Goal: Information Seeking & Learning: Learn about a topic

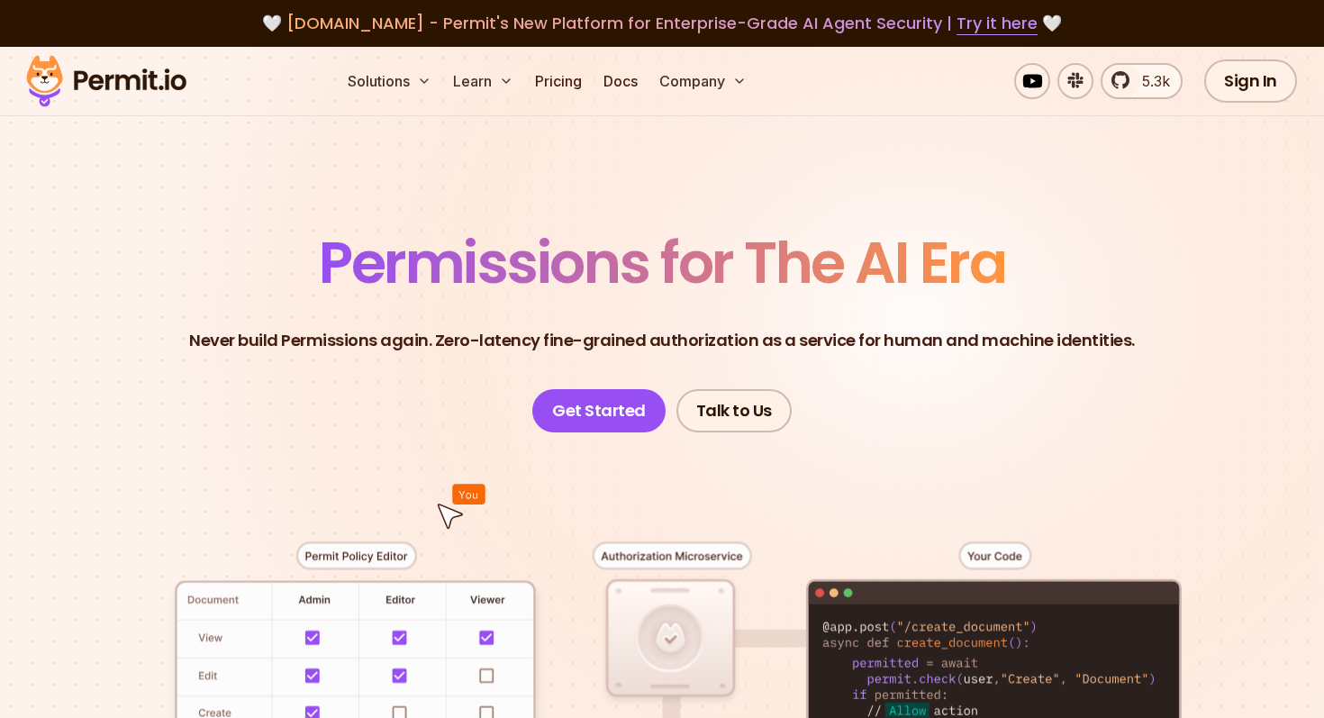
click at [544, 255] on span "Permissions for The AI Era" at bounding box center [662, 262] width 686 height 80
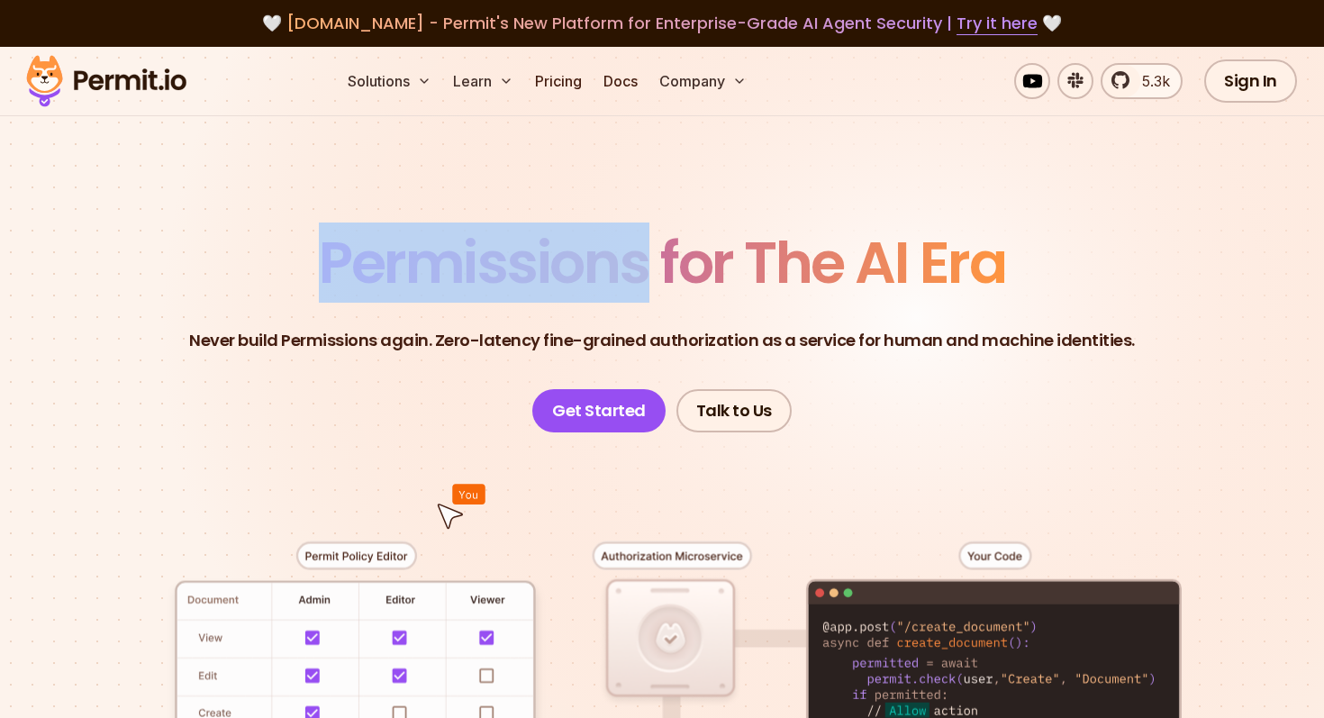
click at [544, 255] on span "Permissions for The AI Era" at bounding box center [662, 262] width 686 height 80
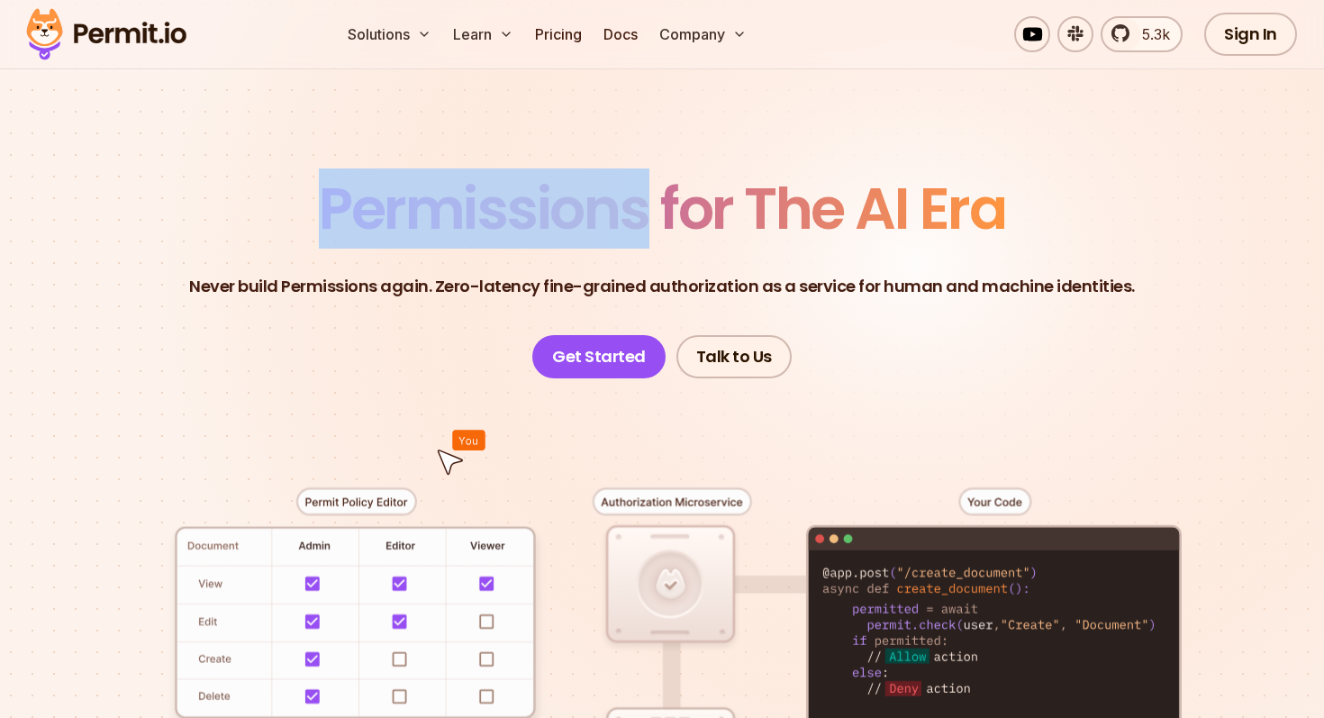
scroll to position [72, 0]
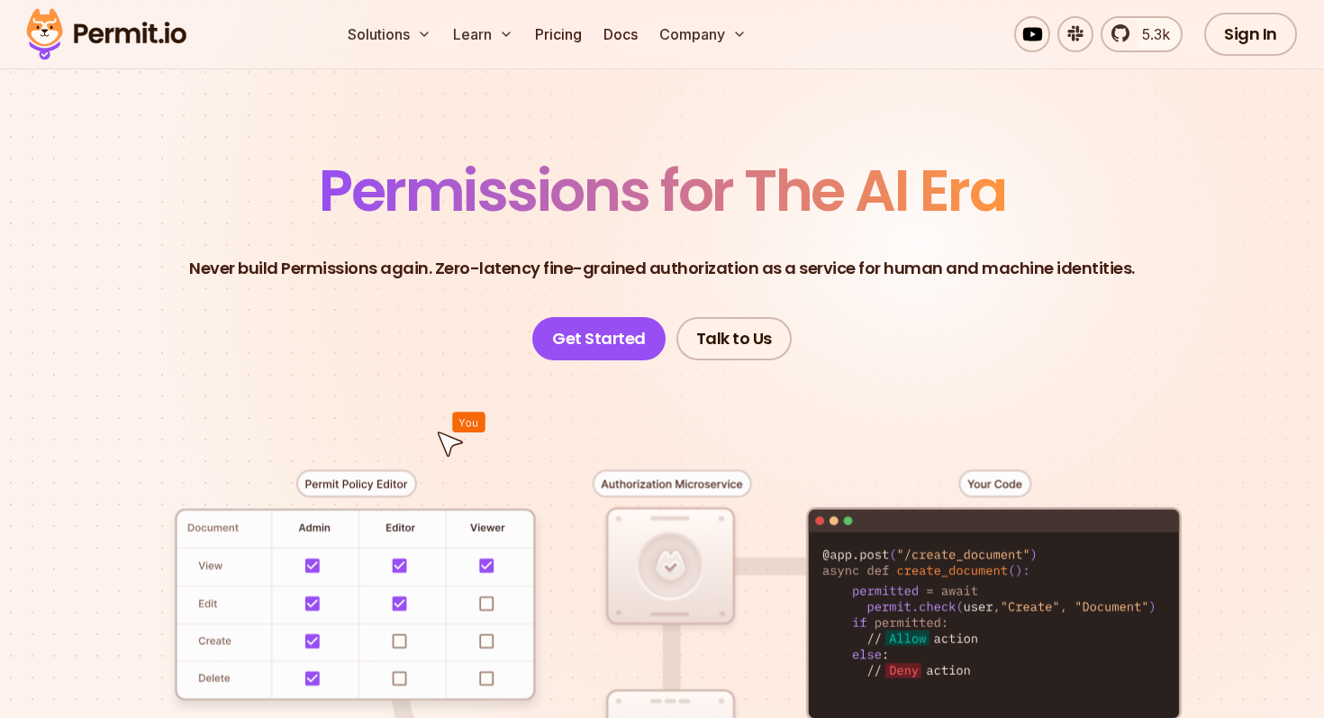
click at [317, 275] on p "Never build Permissions again. Zero-latency fine-grained authorization as a ser…" at bounding box center [662, 268] width 946 height 25
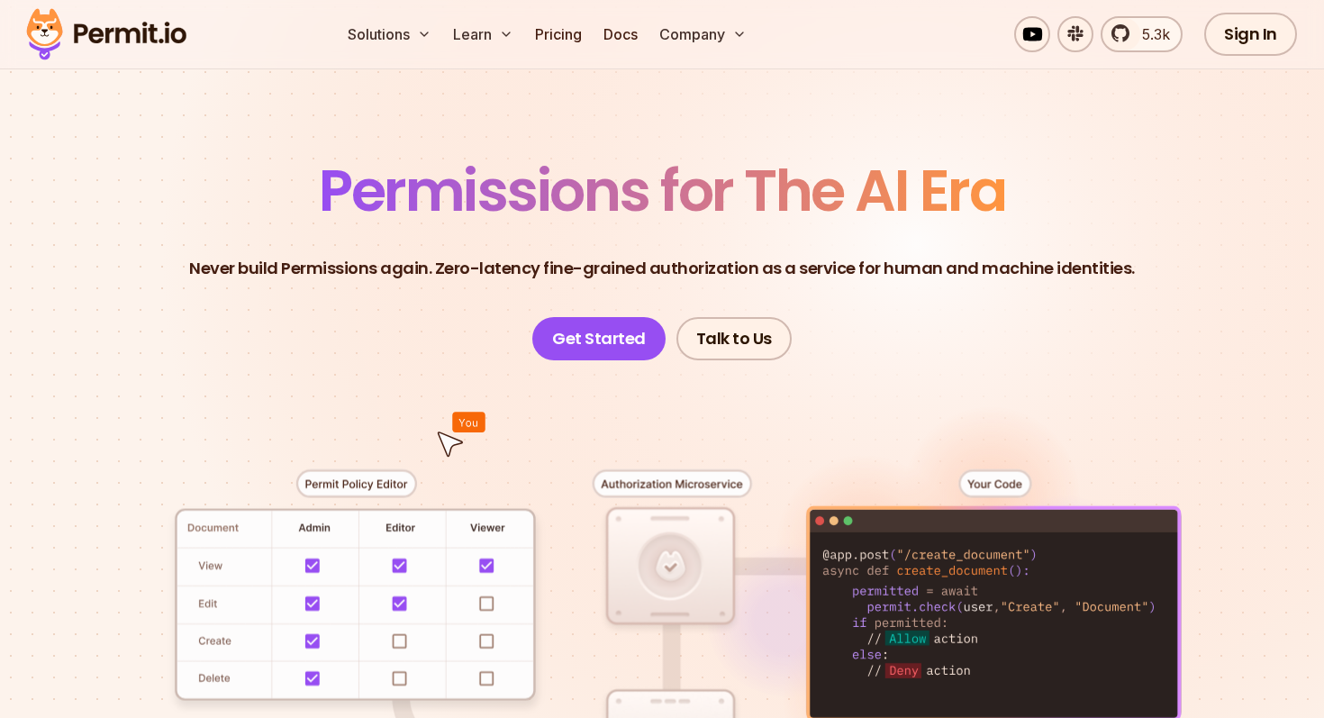
click at [287, 274] on p "Never build Permissions again. Zero-latency fine-grained authorization as a ser…" at bounding box center [662, 268] width 946 height 25
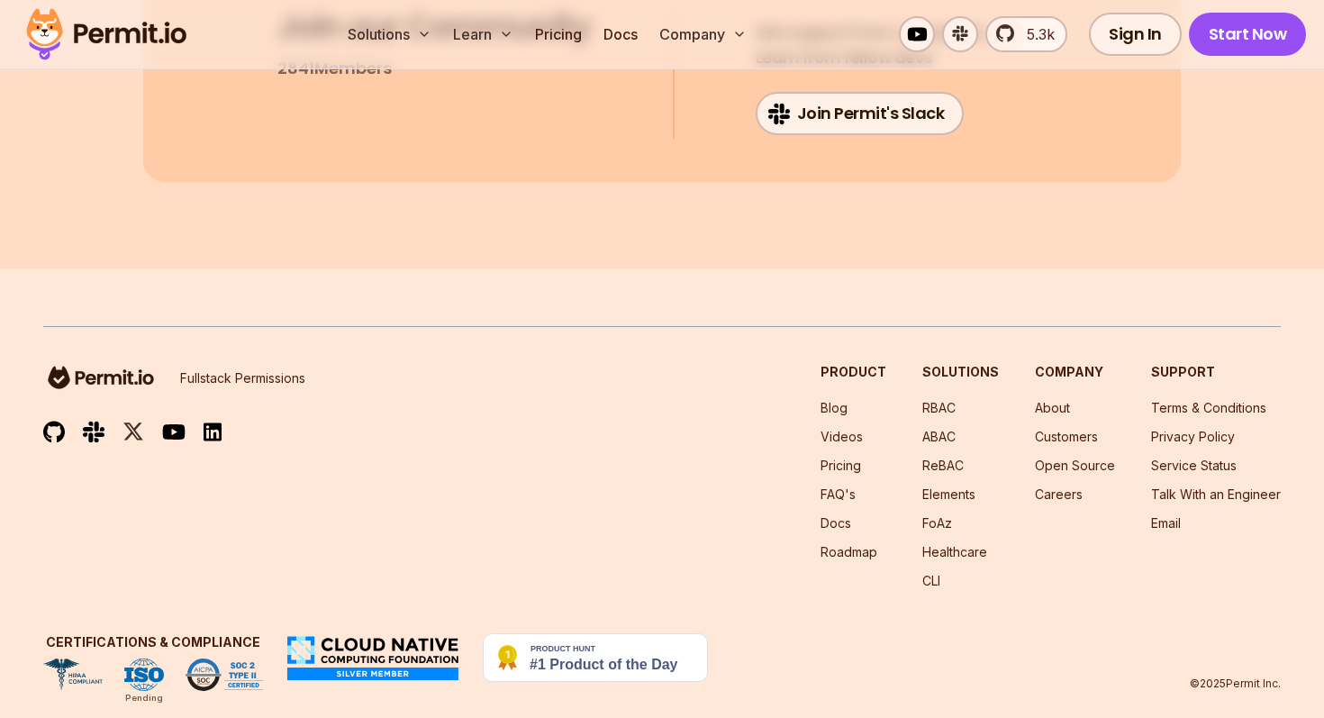
scroll to position [9736, 0]
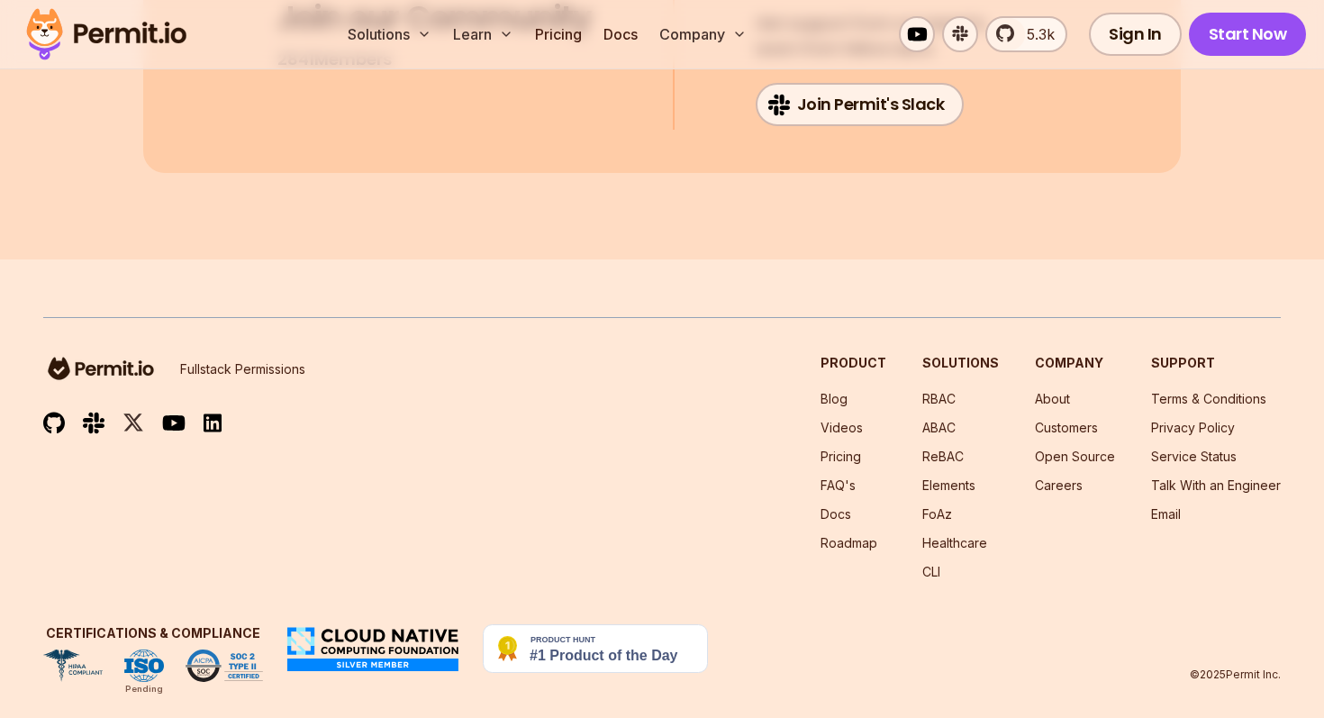
click at [50, 412] on img at bounding box center [54, 423] width 22 height 23
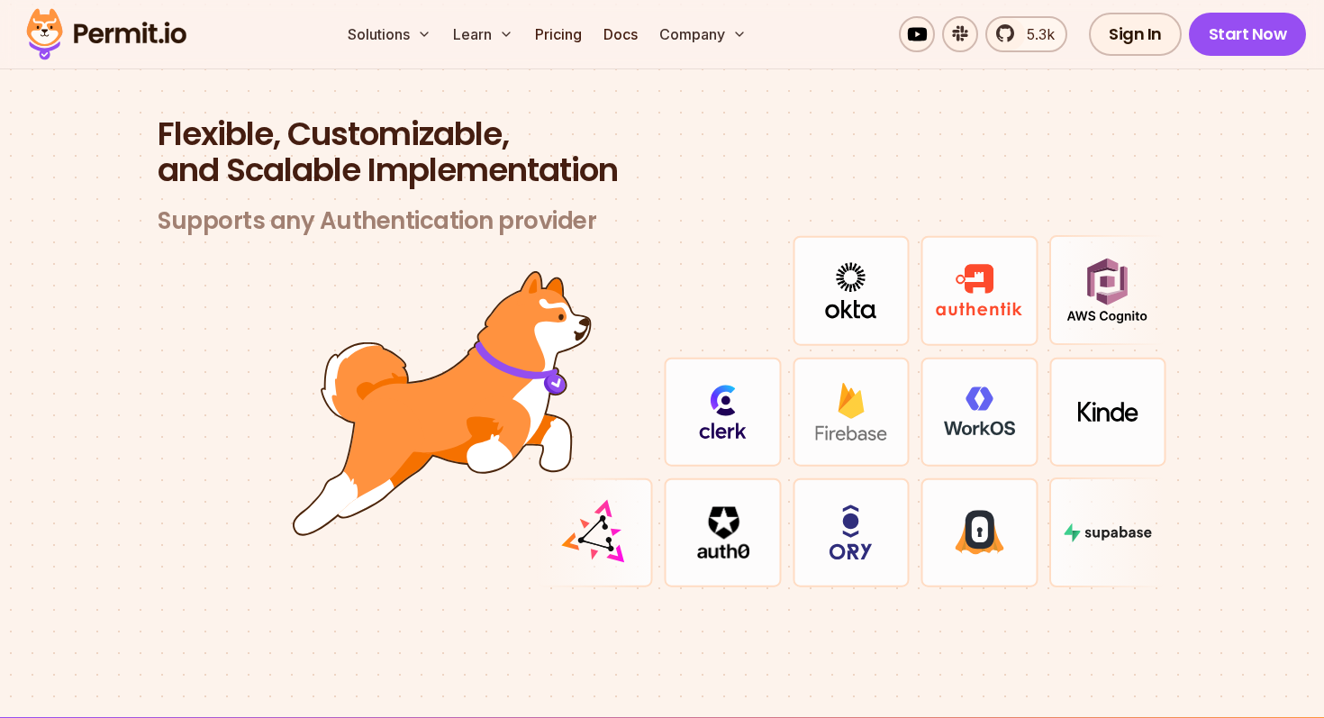
scroll to position [5254, 0]
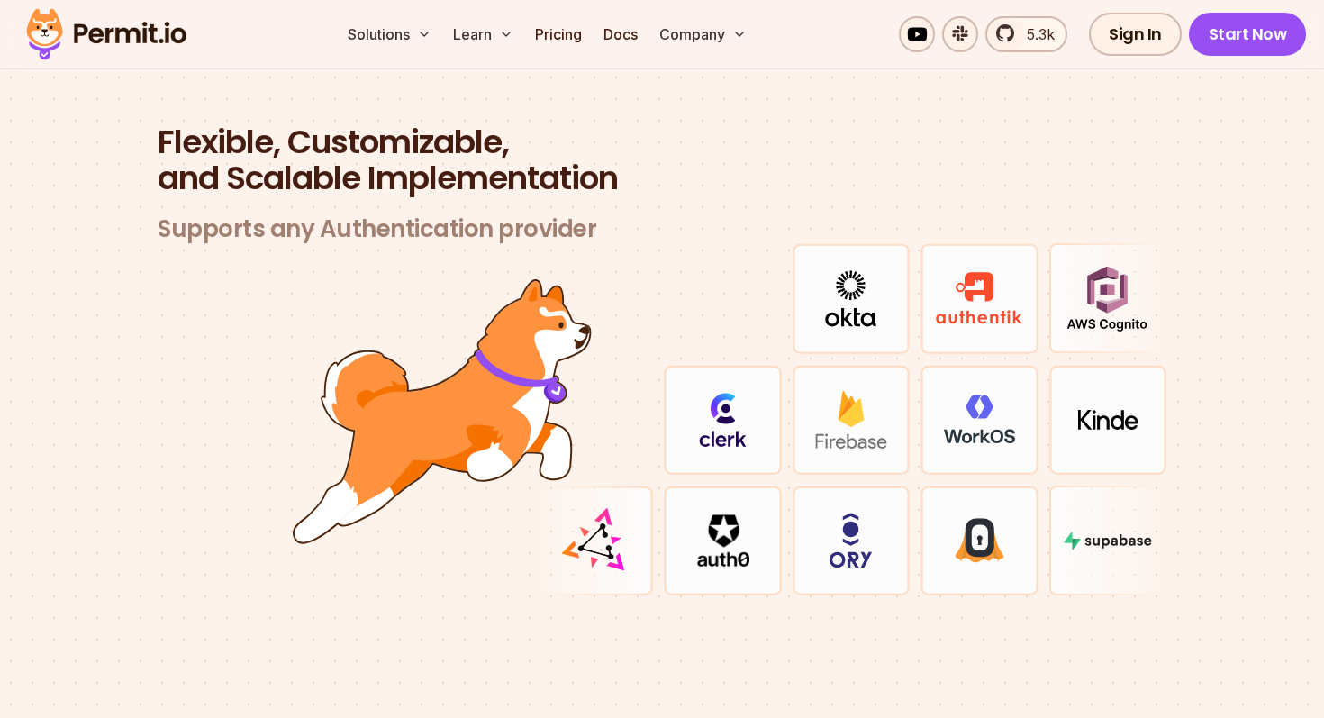
click at [464, 140] on h2 "Flexible, Customizable, and Scalable Implementation" at bounding box center [662, 160] width 1009 height 72
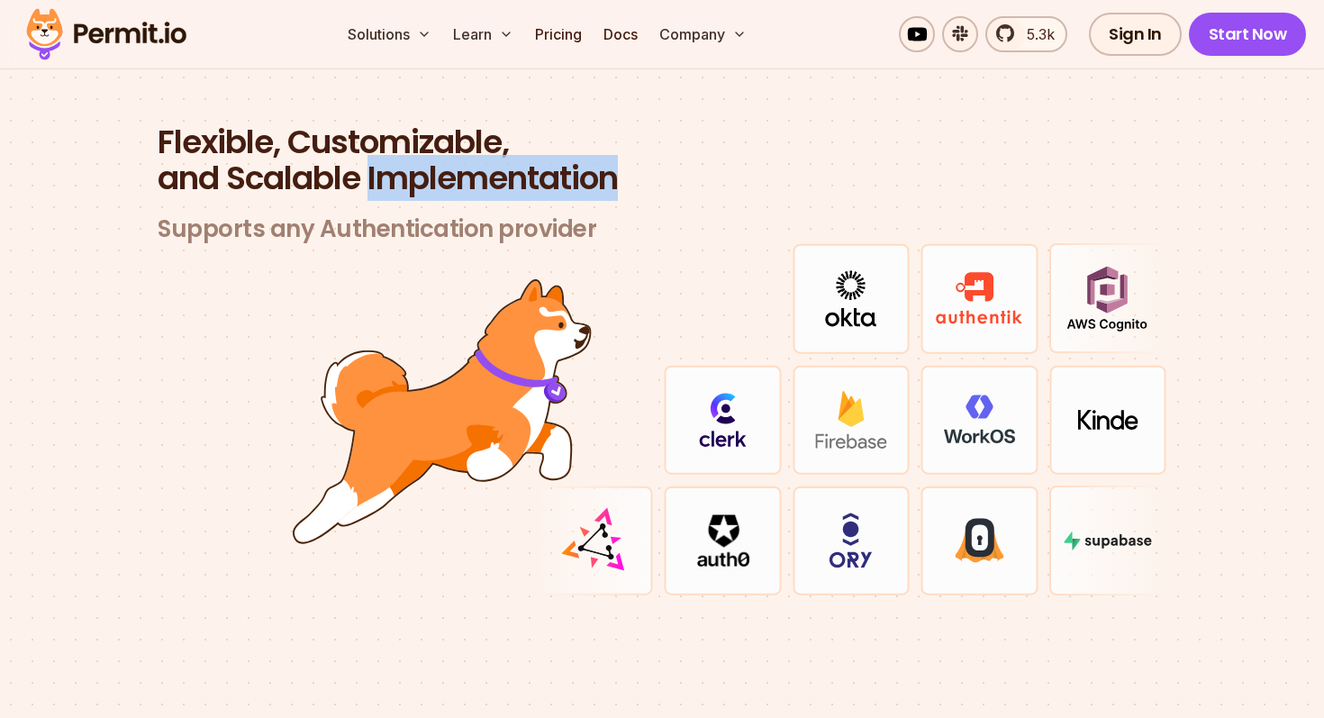
click at [464, 140] on h2 "Flexible, Customizable, and Scalable Implementation" at bounding box center [662, 160] width 1009 height 72
